Goal: Navigation & Orientation: Find specific page/section

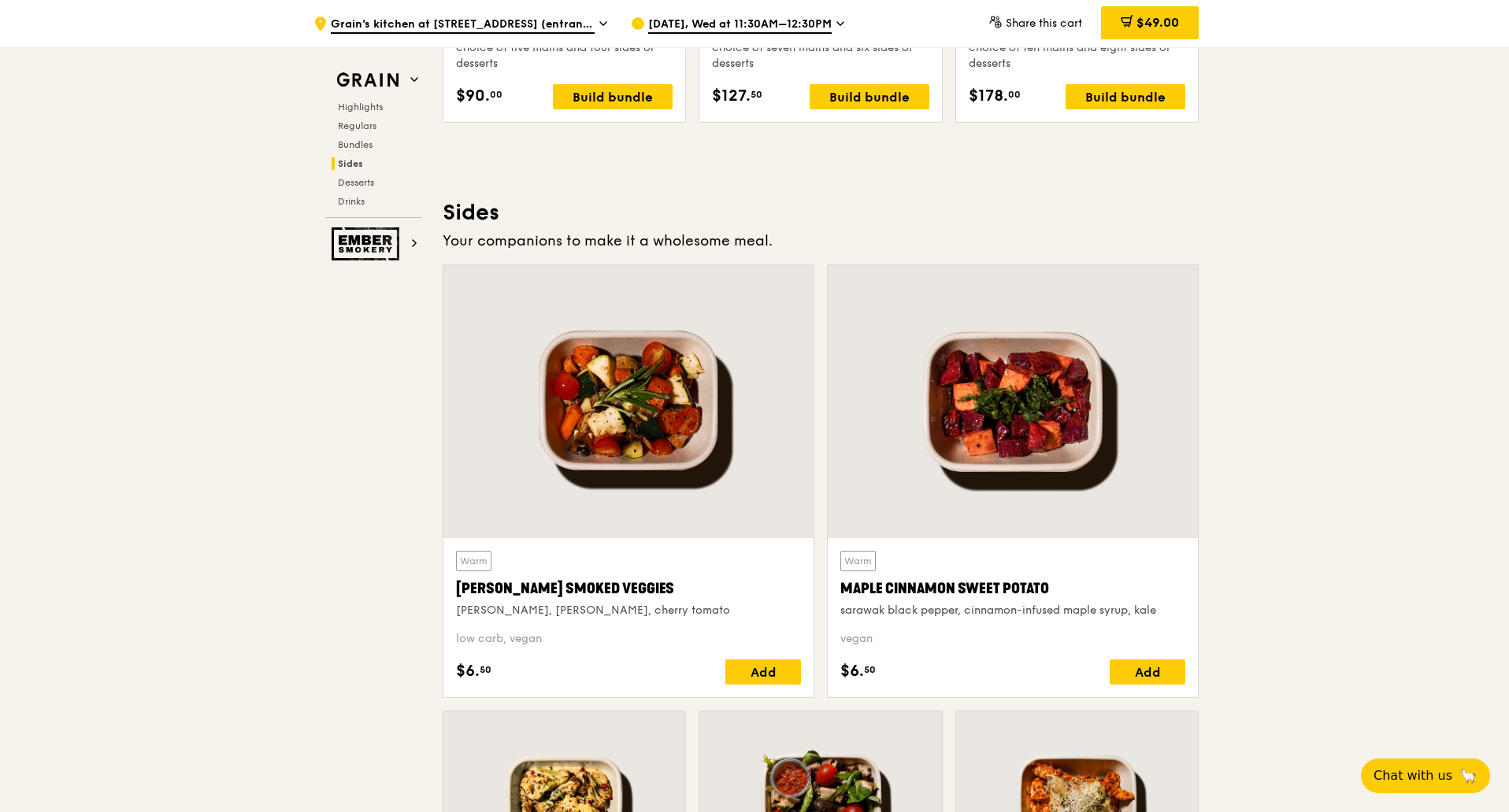
scroll to position [3541, 0]
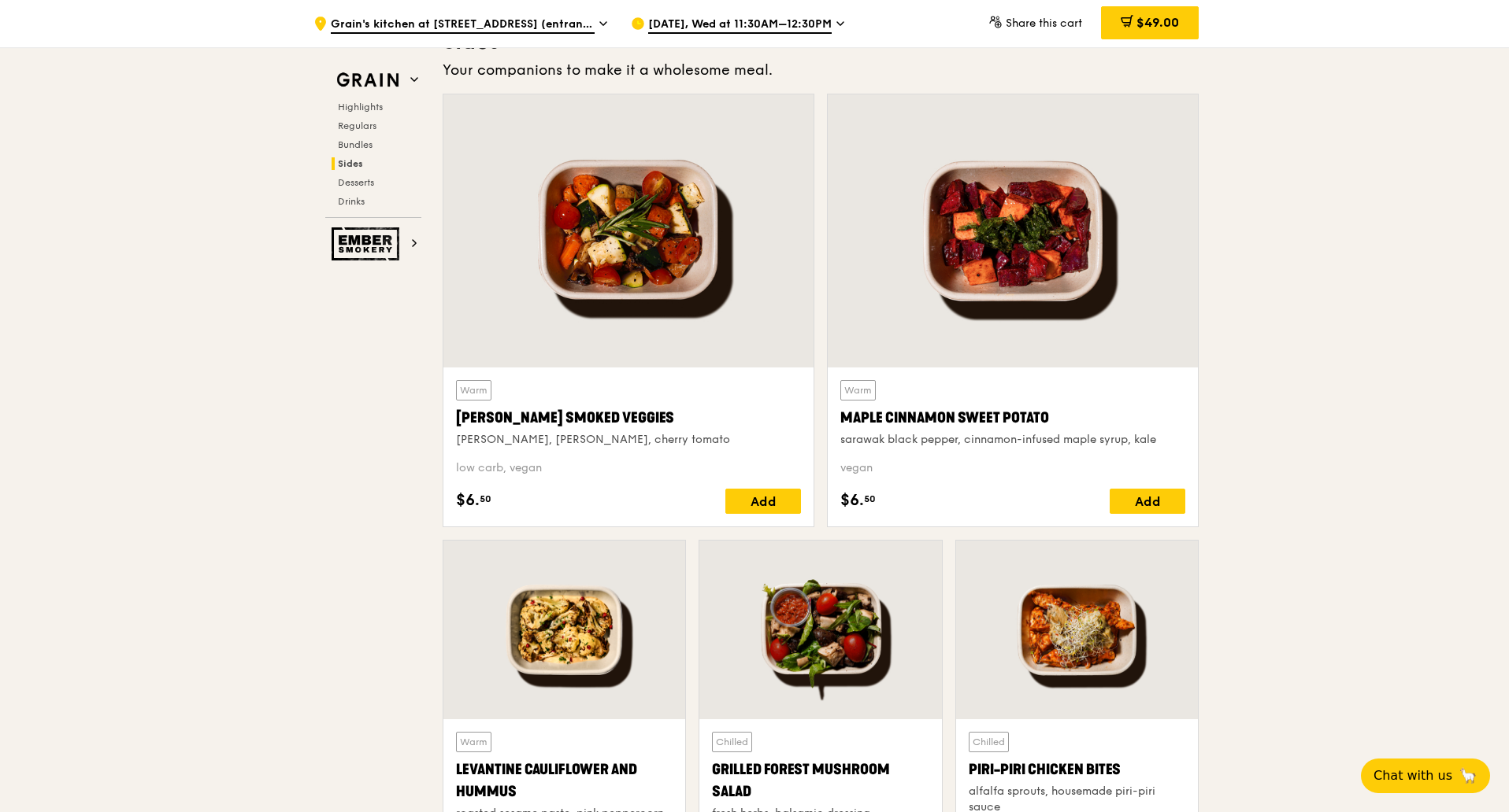
click at [348, 164] on span "Sides" at bounding box center [350, 164] width 25 height 11
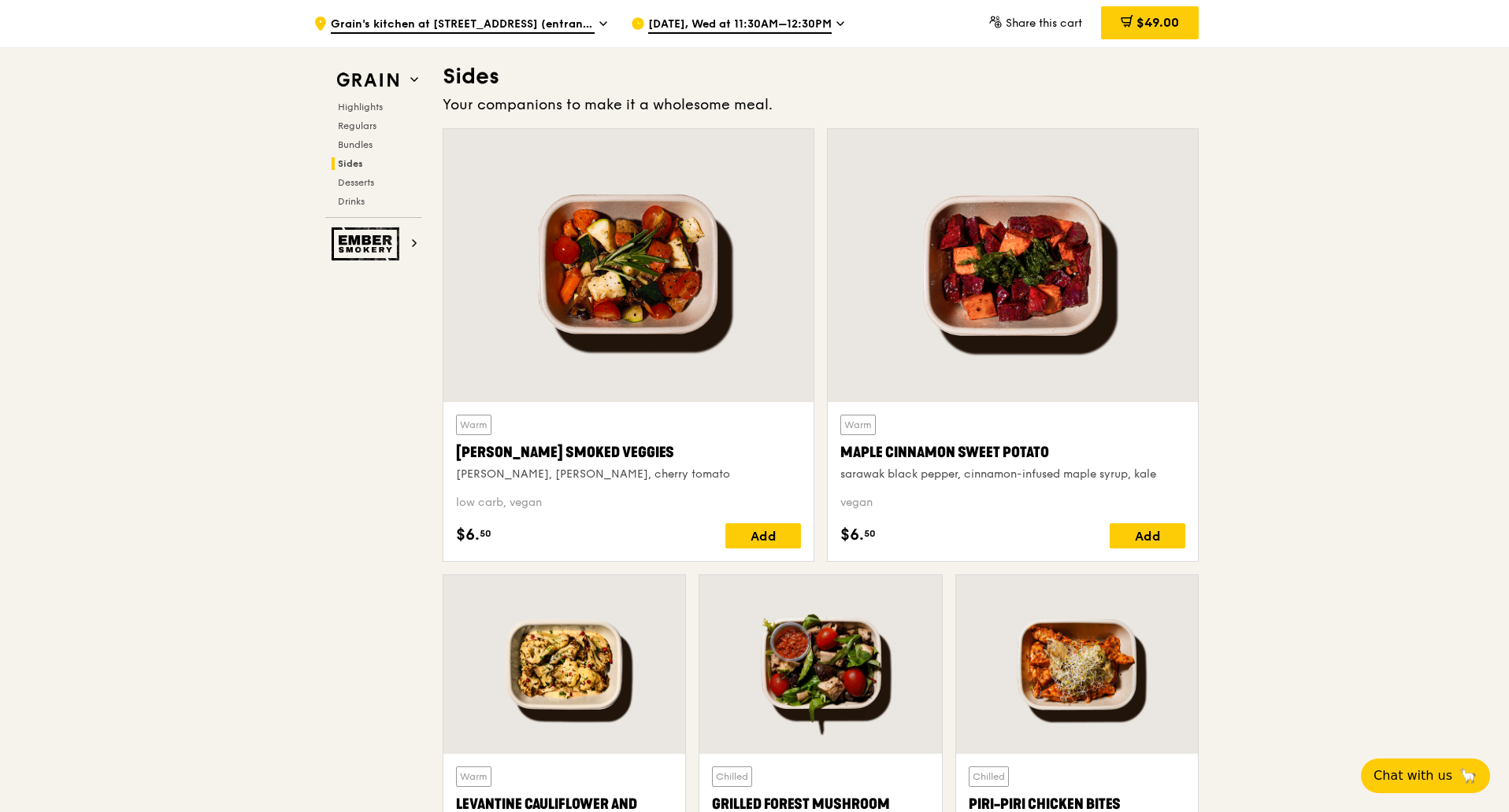
scroll to position [3506, 0]
click at [683, 218] on div at bounding box center [628, 266] width 370 height 273
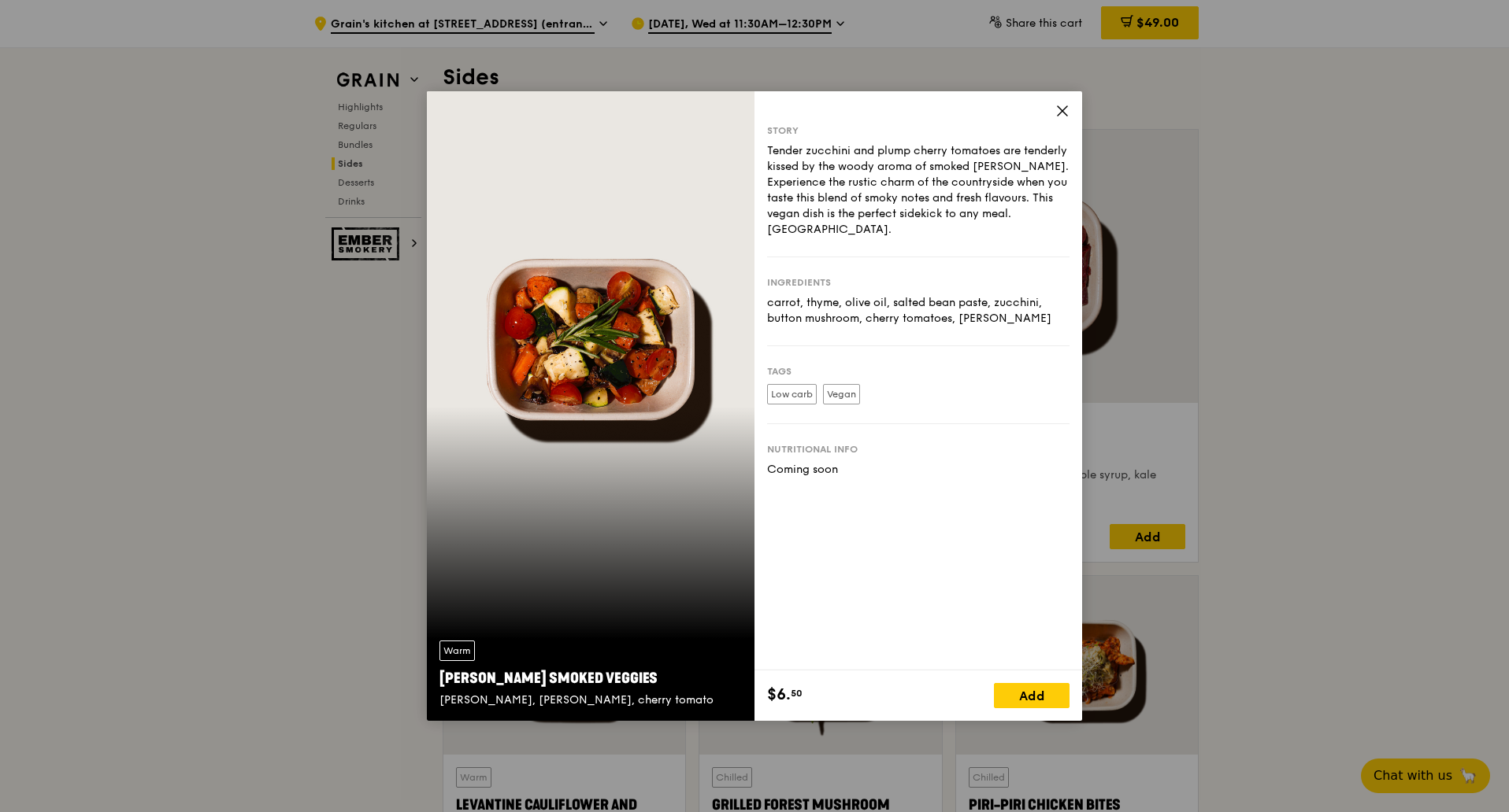
click at [1063, 109] on icon at bounding box center [1062, 111] width 9 height 9
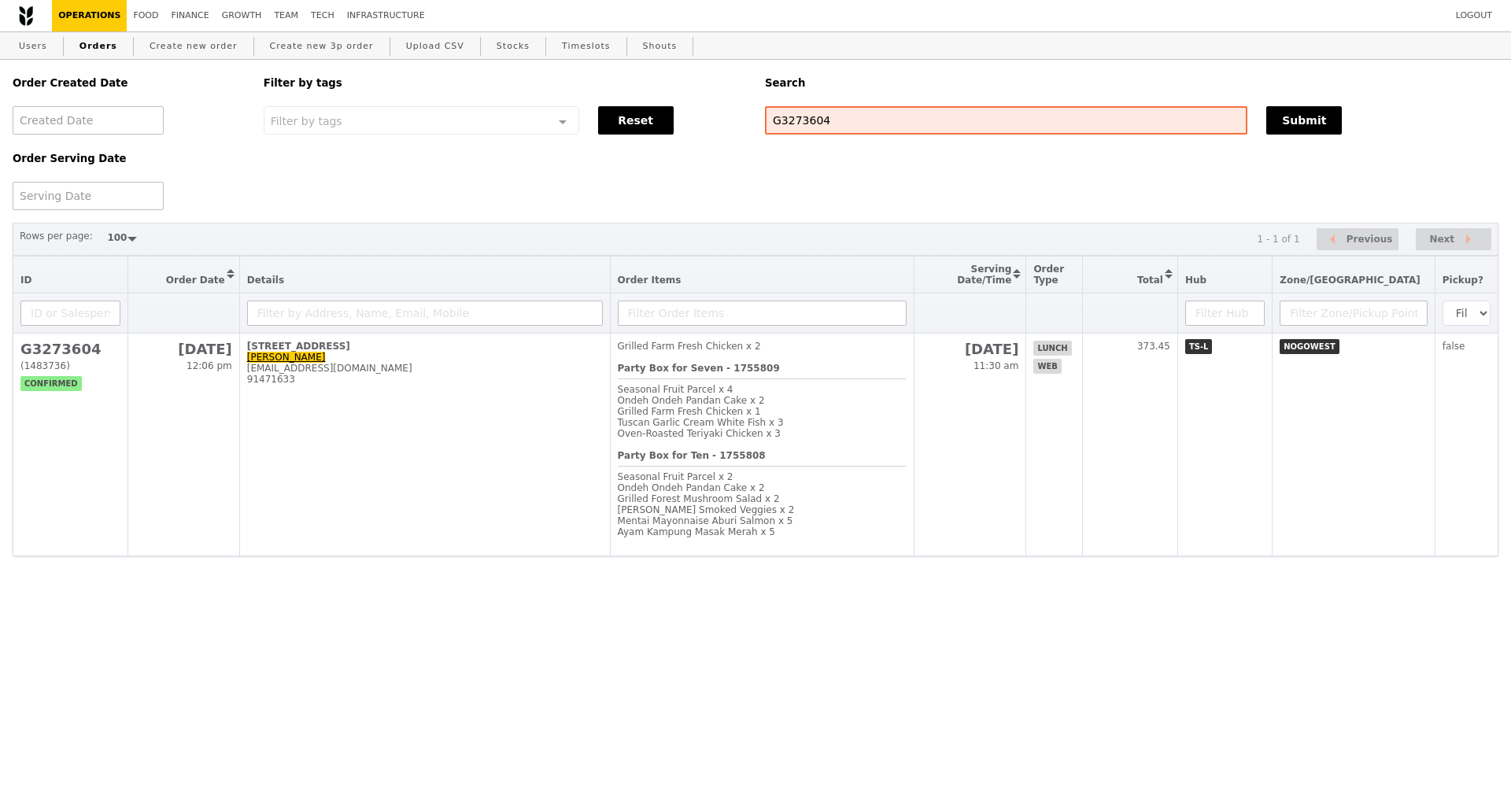
select select "100"
